Goal: Use online tool/utility: Use online tool/utility

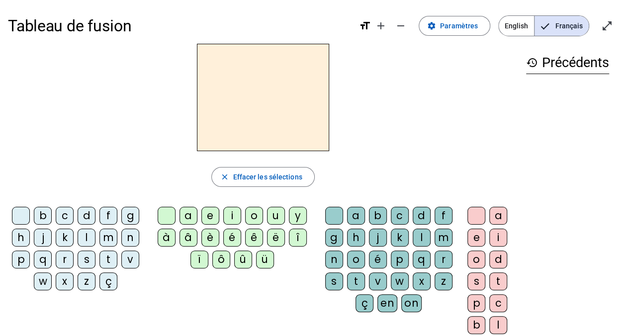
click at [191, 234] on div "â" at bounding box center [188, 238] width 18 height 18
click at [331, 259] on div "n" at bounding box center [334, 259] width 18 height 18
click at [471, 240] on div "e" at bounding box center [476, 238] width 18 height 18
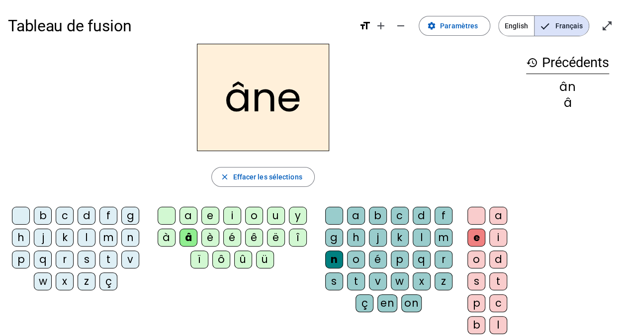
click at [442, 238] on div "m" at bounding box center [443, 238] width 18 height 18
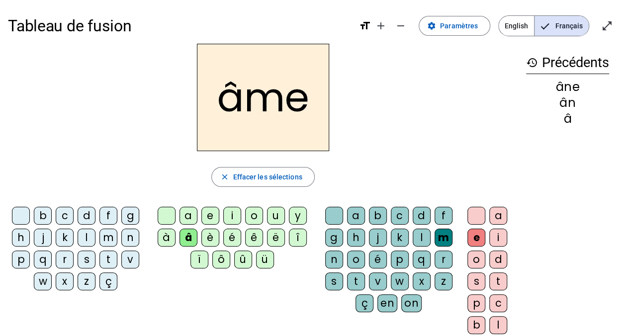
click at [378, 238] on div "j" at bounding box center [378, 238] width 18 height 18
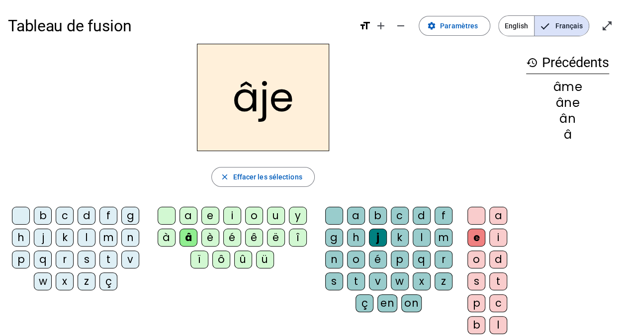
click at [332, 239] on div "g" at bounding box center [334, 238] width 18 height 18
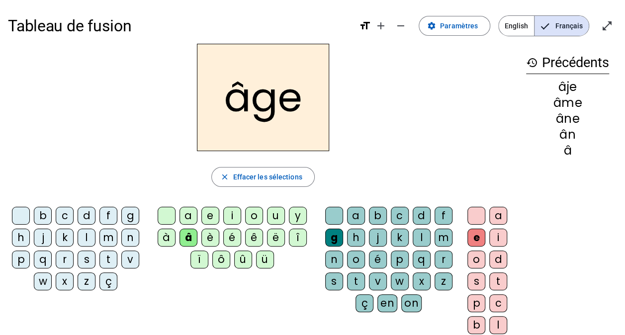
click at [22, 260] on div "p" at bounding box center [21, 259] width 18 height 18
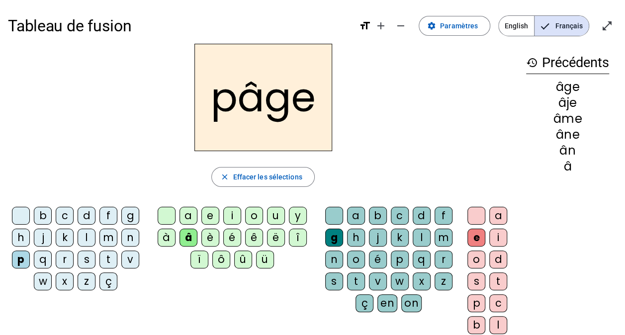
click at [194, 215] on div "a" at bounding box center [188, 216] width 18 height 18
click at [86, 258] on div "s" at bounding box center [87, 259] width 18 height 18
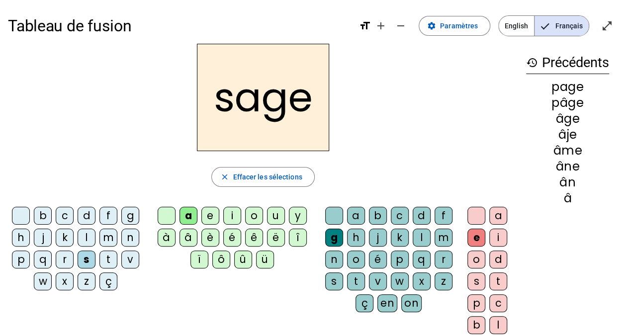
click at [129, 240] on div "n" at bounding box center [130, 238] width 18 height 18
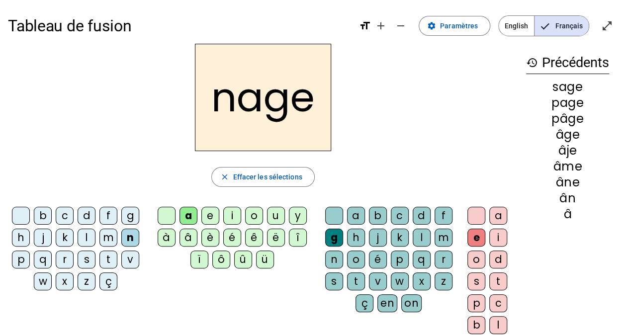
click at [111, 236] on div "m" at bounding box center [108, 238] width 18 height 18
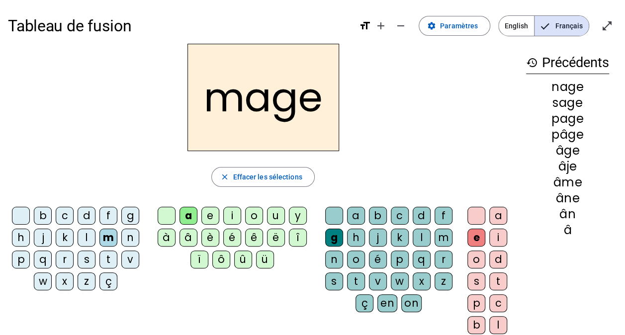
click at [273, 214] on div "u" at bounding box center [276, 216] width 18 height 18
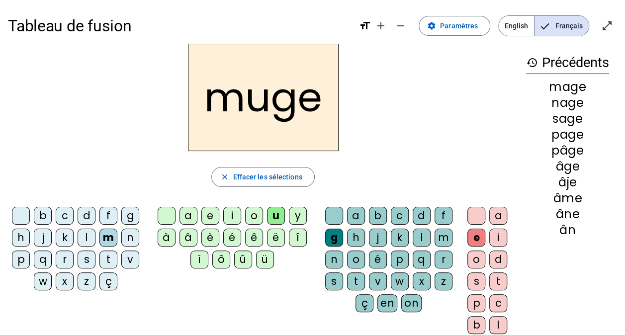
click at [86, 238] on div "l" at bounding box center [87, 238] width 18 height 18
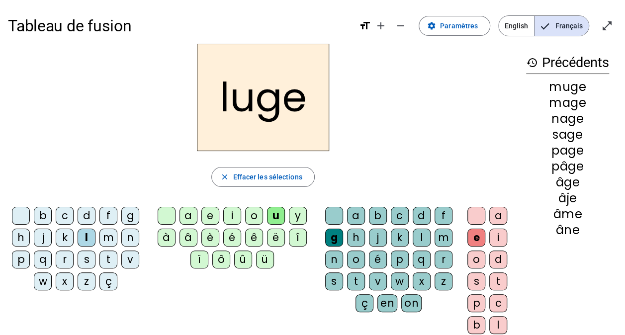
click at [252, 217] on div "o" at bounding box center [254, 216] width 18 height 18
